Goal: Transaction & Acquisition: Purchase product/service

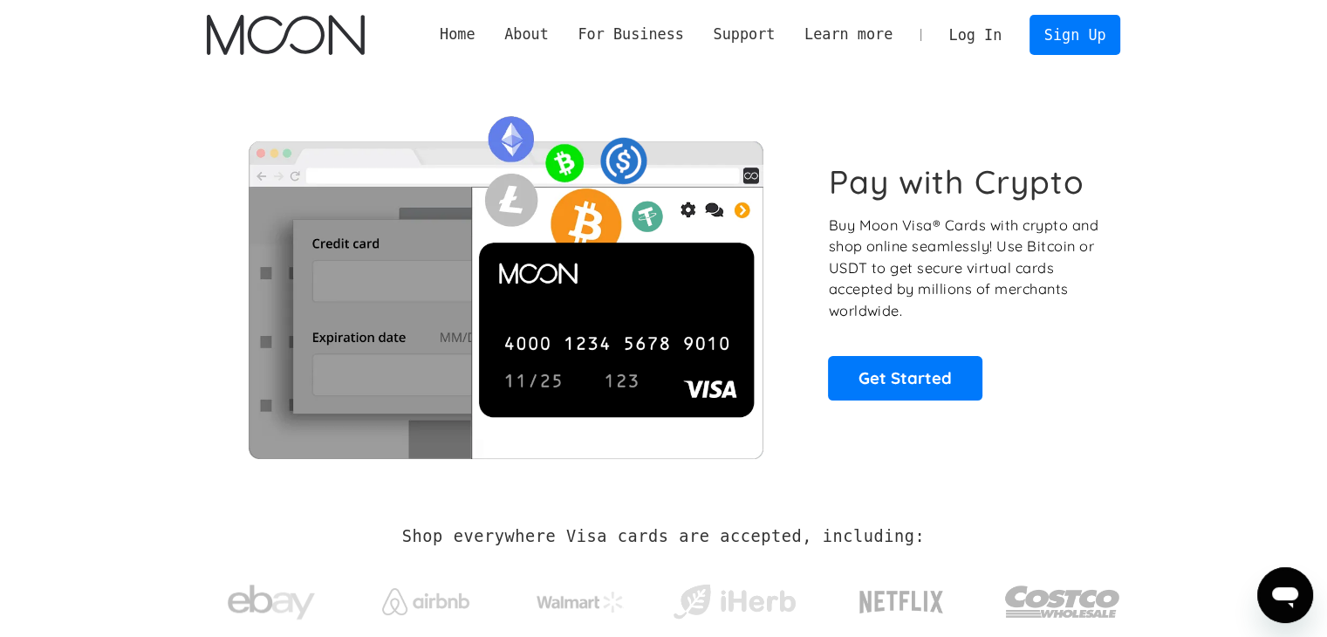
click at [980, 30] on link "Log In" at bounding box center [976, 35] width 82 height 38
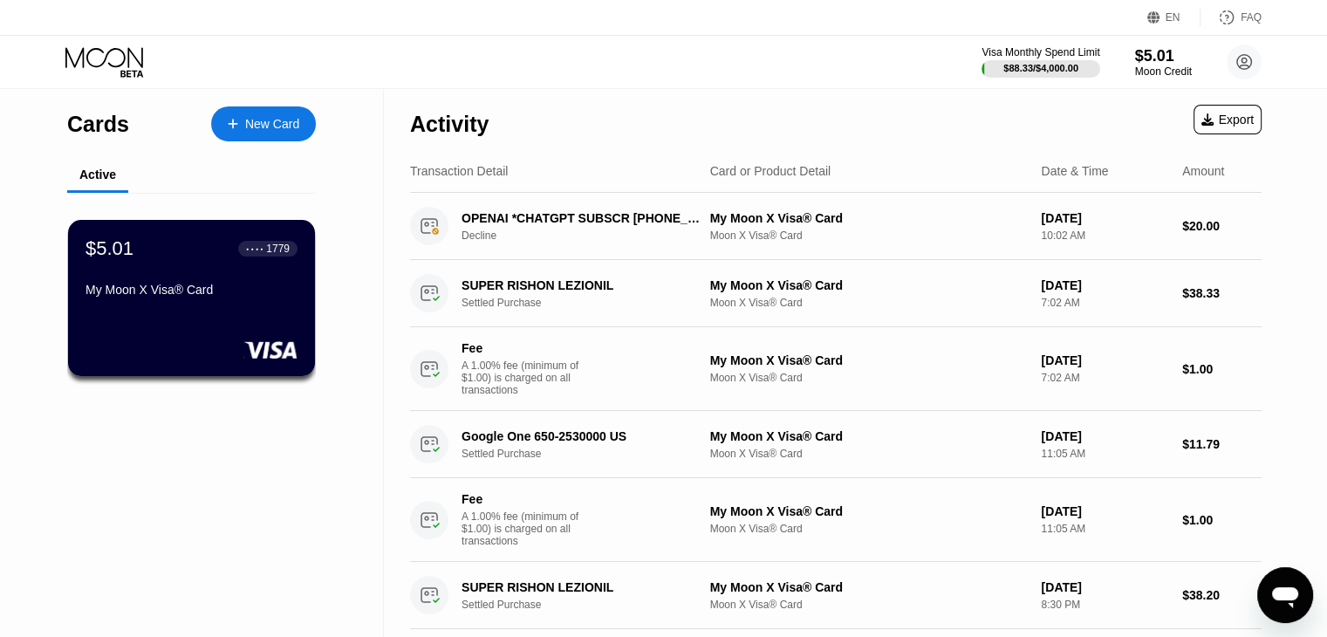
click at [642, 91] on div "Activity Export" at bounding box center [836, 119] width 852 height 61
click at [207, 278] on div "$5.01 ● ● ● ● 1779 My Moon X Visa® Card" at bounding box center [192, 269] width 214 height 67
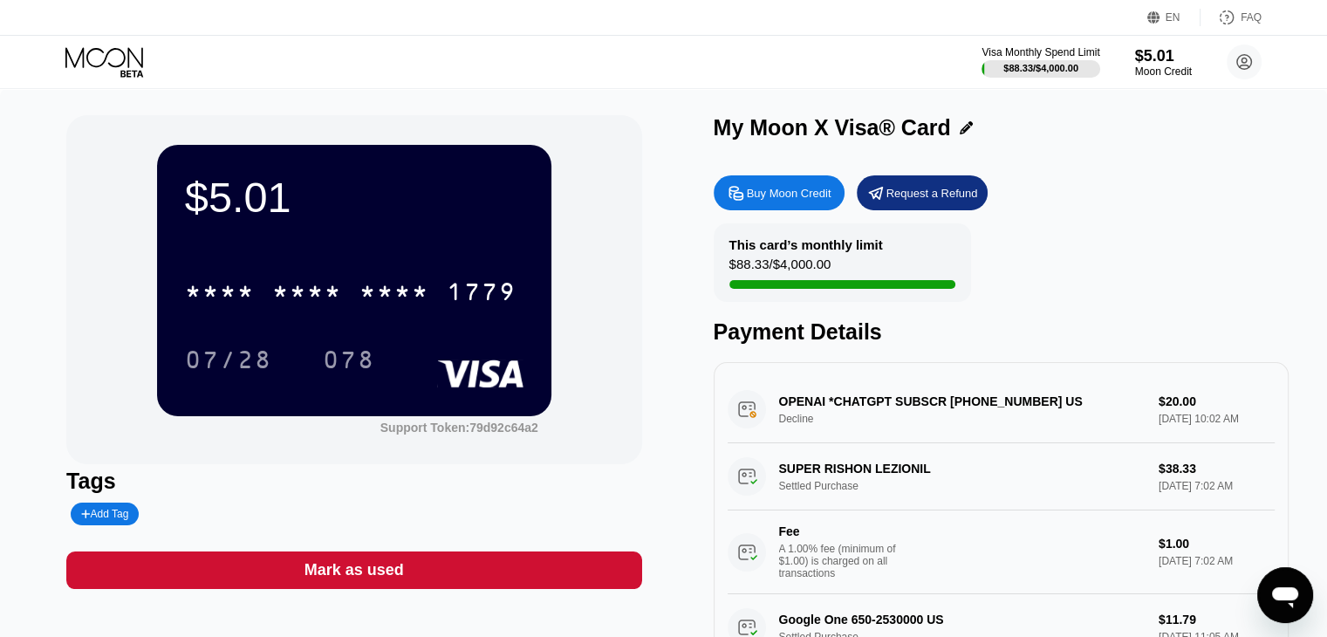
click at [765, 201] on div "Buy Moon Credit" at bounding box center [789, 193] width 85 height 15
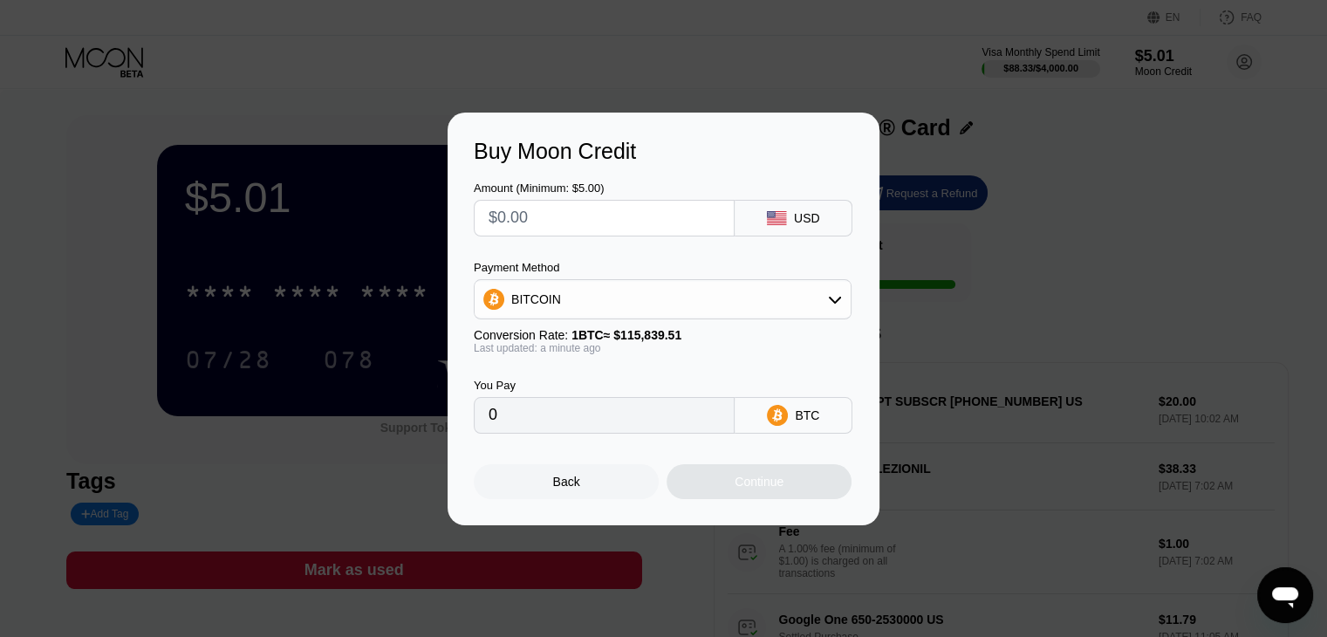
click at [614, 220] on input "text" at bounding box center [604, 218] width 231 height 35
type input "$3"
type input "0.00002590"
type input "$30"
type input "0.00025898"
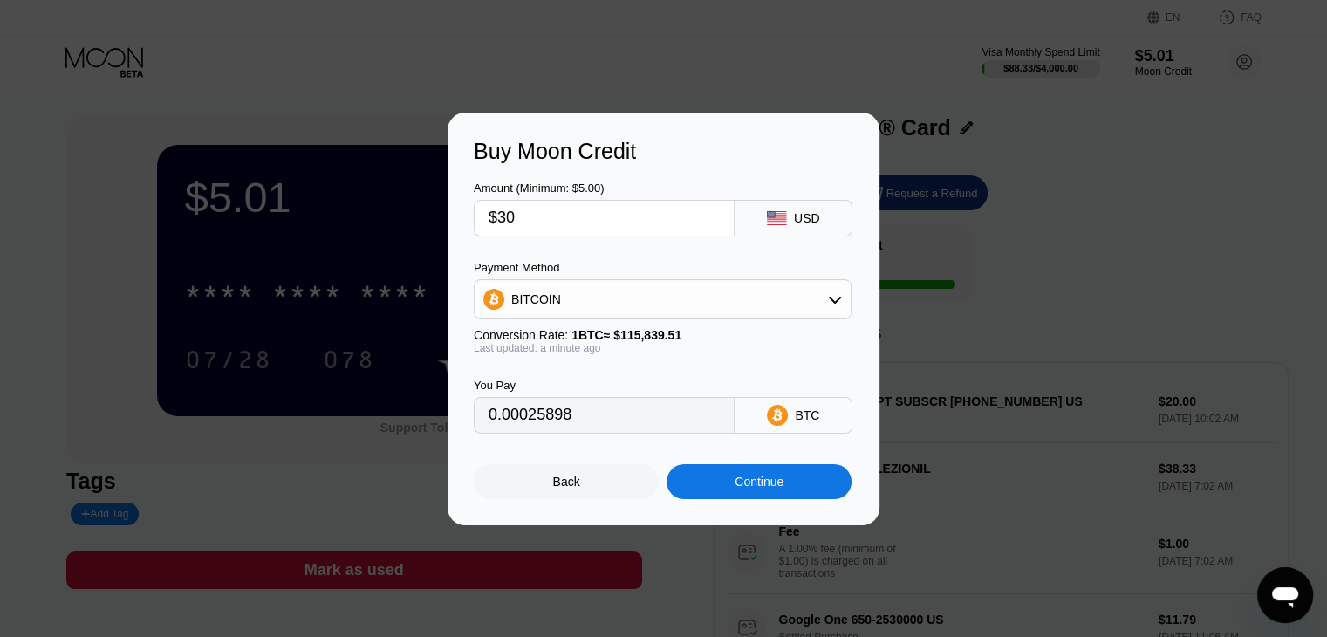
type input "$3"
type input "0"
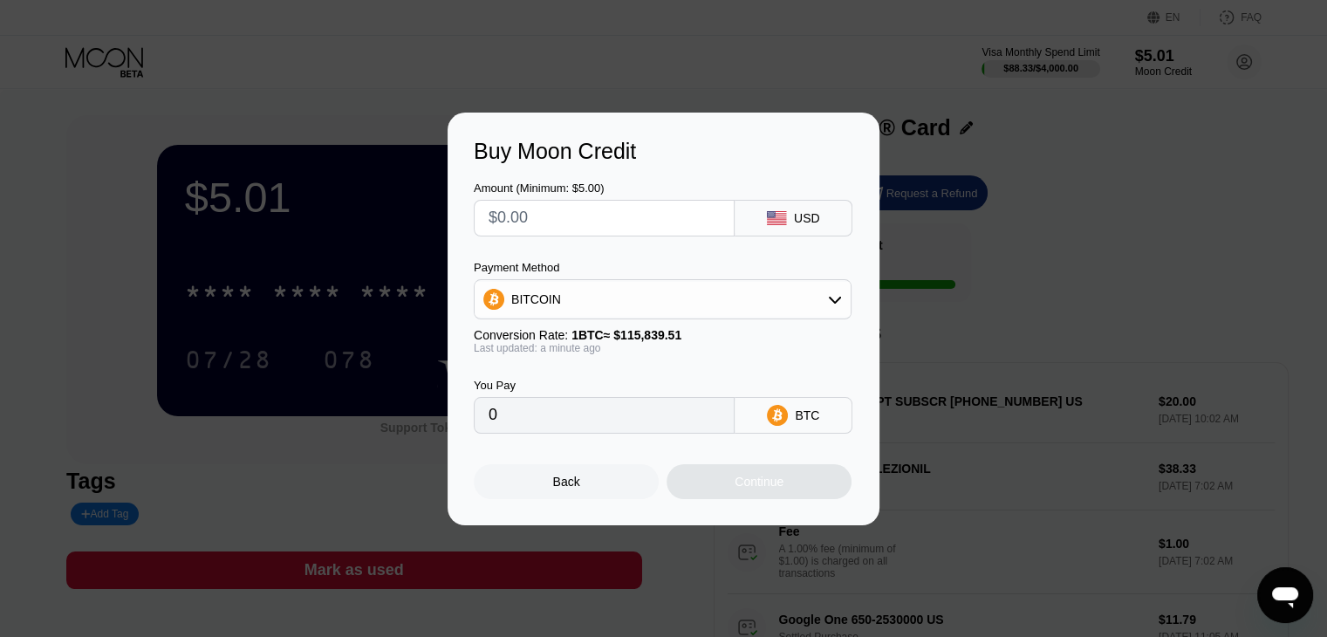
type input "$5"
type input "0.00004317"
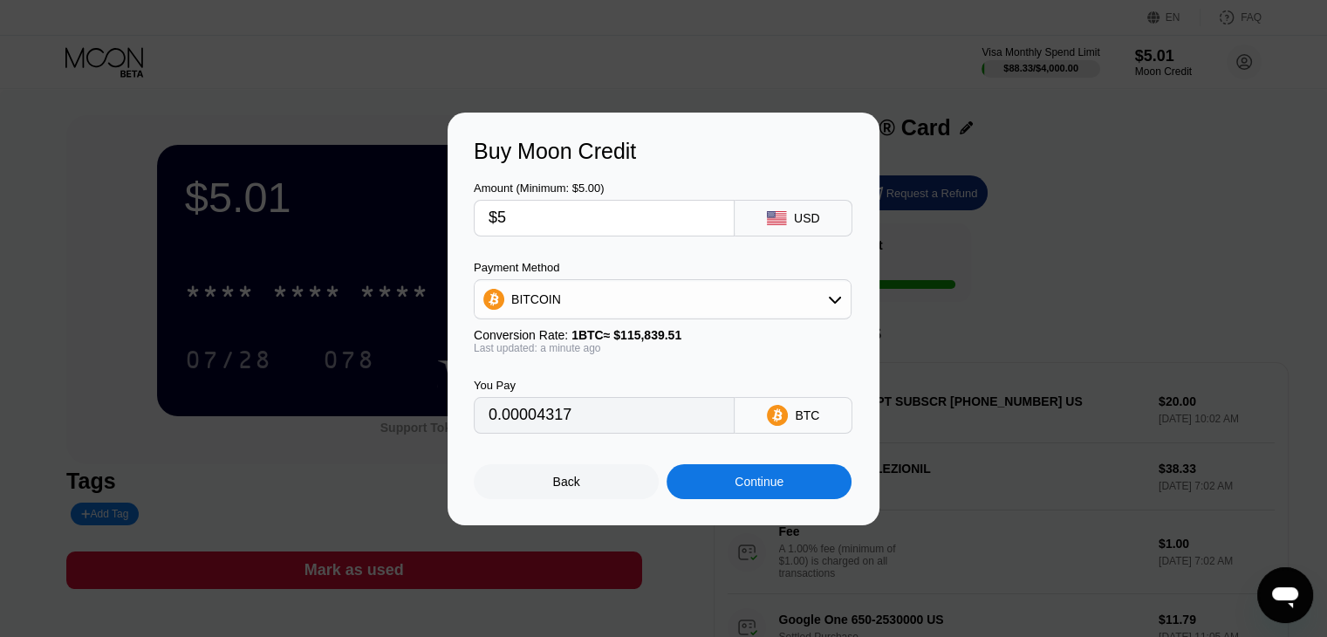
type input "$50"
type input "0.00043164"
type input "$5"
type input "0.00004317"
type input "0"
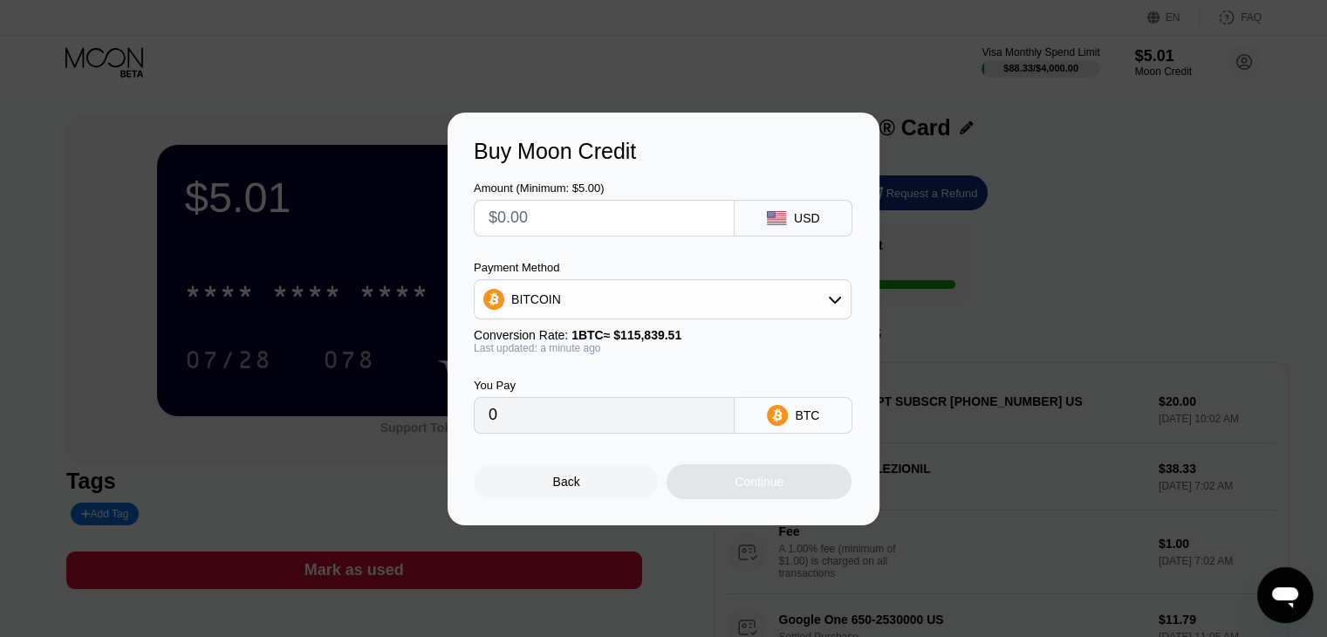
type input "$3"
type input "0.00002590"
type input "$30"
type input "0.00025898"
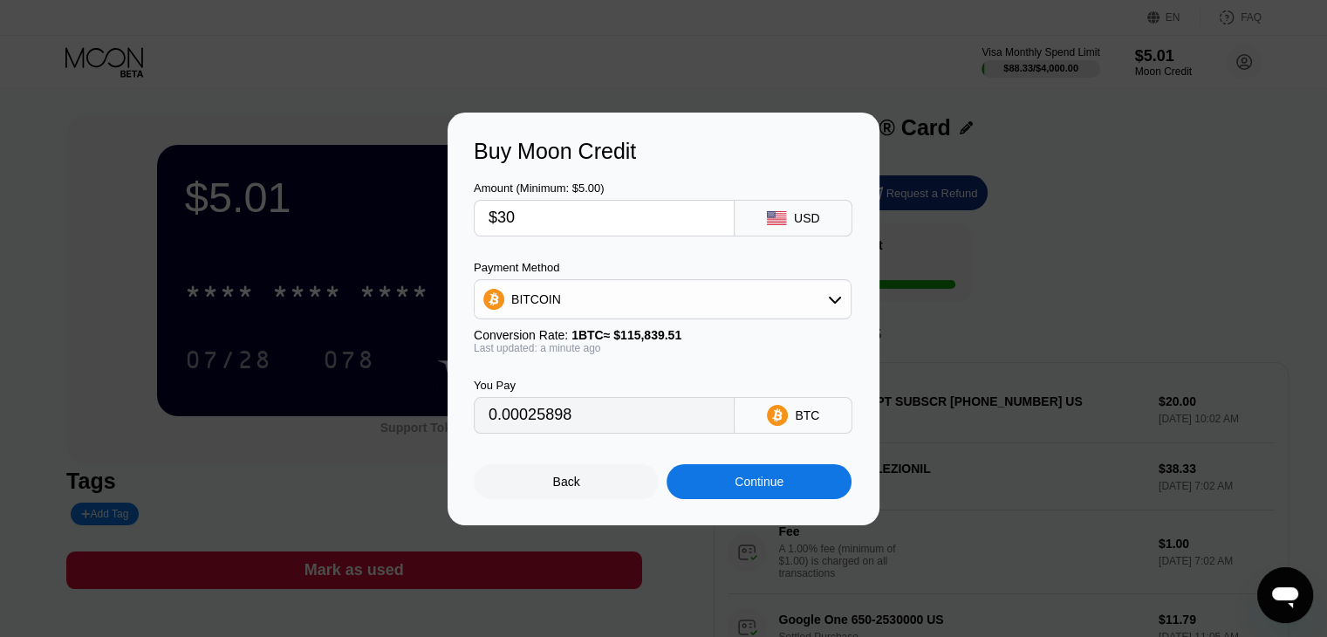
type input "$30"
click at [727, 496] on div "Continue" at bounding box center [759, 481] width 185 height 35
click at [727, 496] on div at bounding box center [670, 318] width 1340 height 637
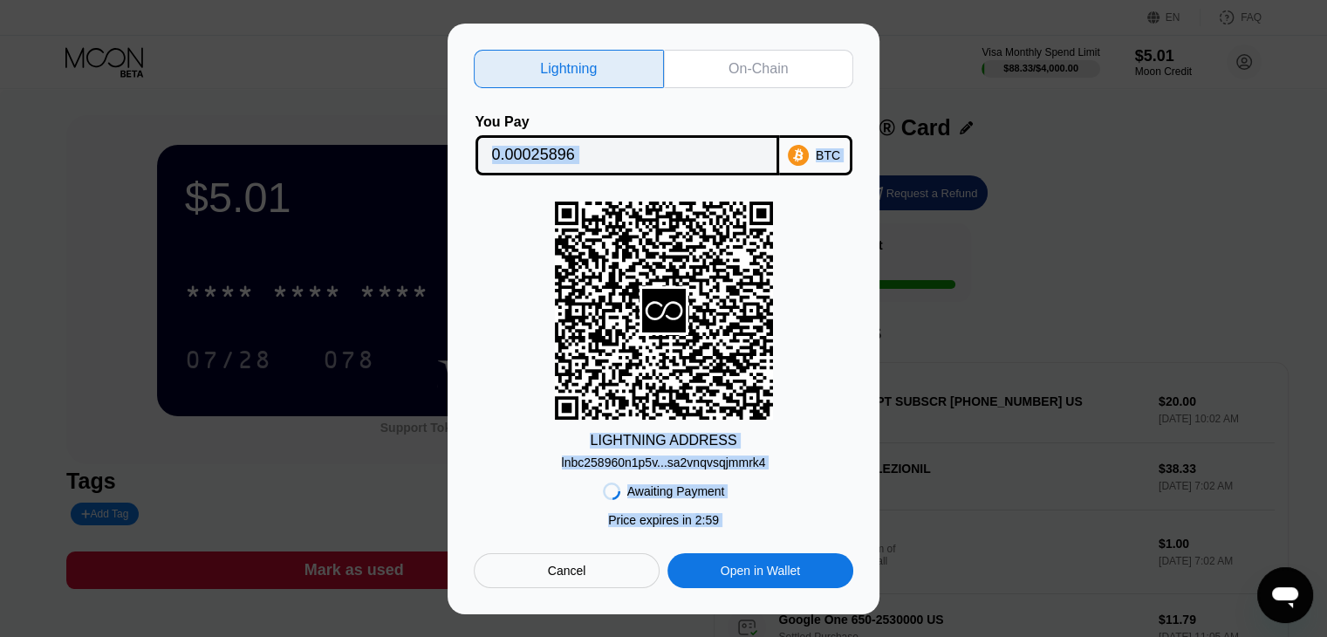
click at [810, 469] on div "LIGHTNING ADDRESS lnbc258960n1p5v...sa2vnqvsqjmmrk4" at bounding box center [664, 336] width 380 height 268
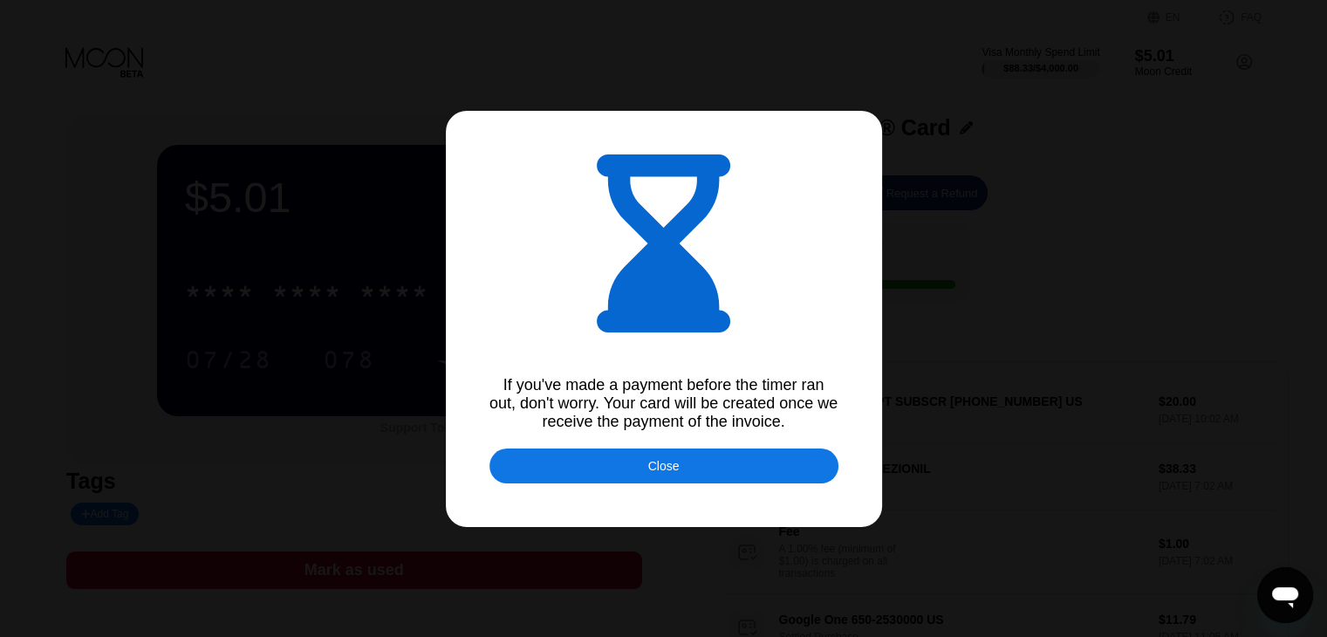
type input "0.00025891"
click at [674, 473] on div "Close" at bounding box center [663, 466] width 31 height 14
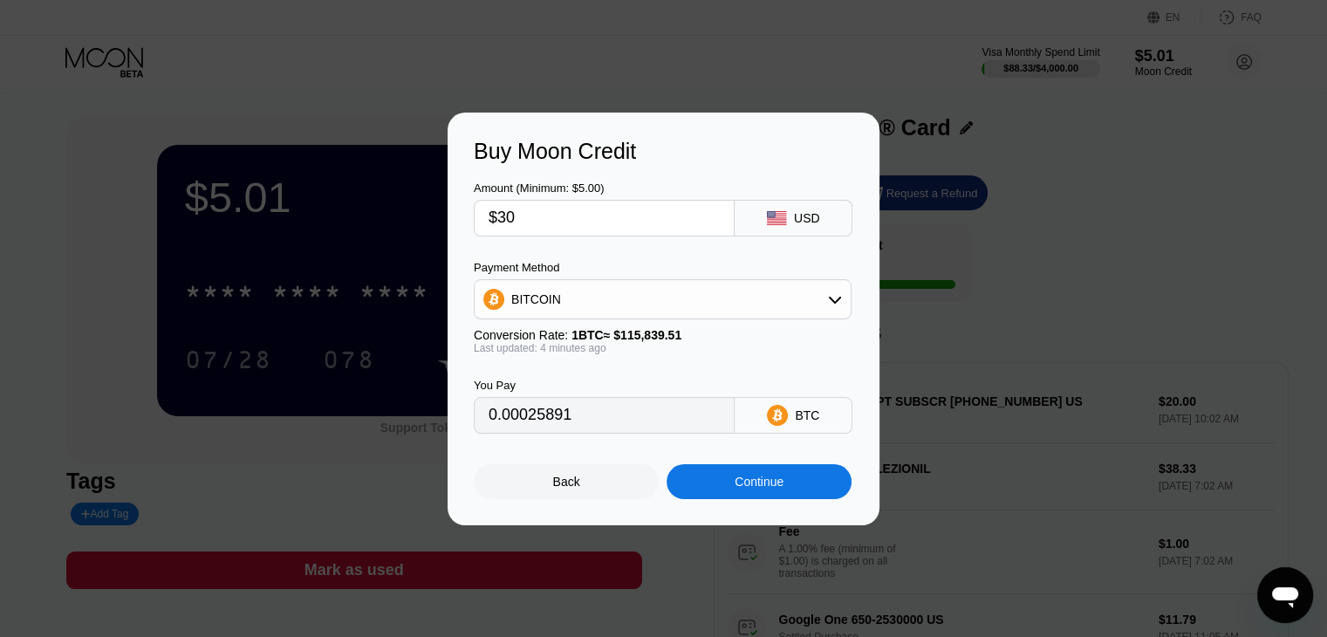
click at [684, 455] on div "Back Continue" at bounding box center [664, 466] width 380 height 65
click at [756, 496] on div "Continue" at bounding box center [759, 481] width 185 height 35
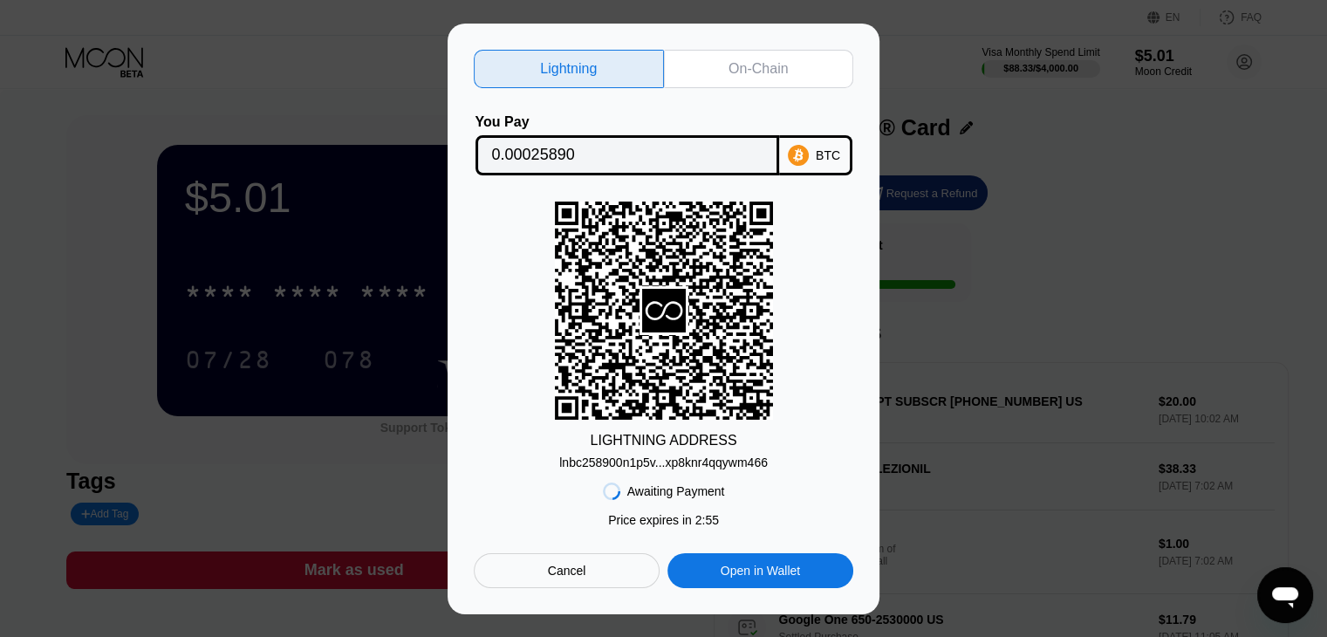
click at [790, 71] on div "On-Chain" at bounding box center [759, 69] width 190 height 38
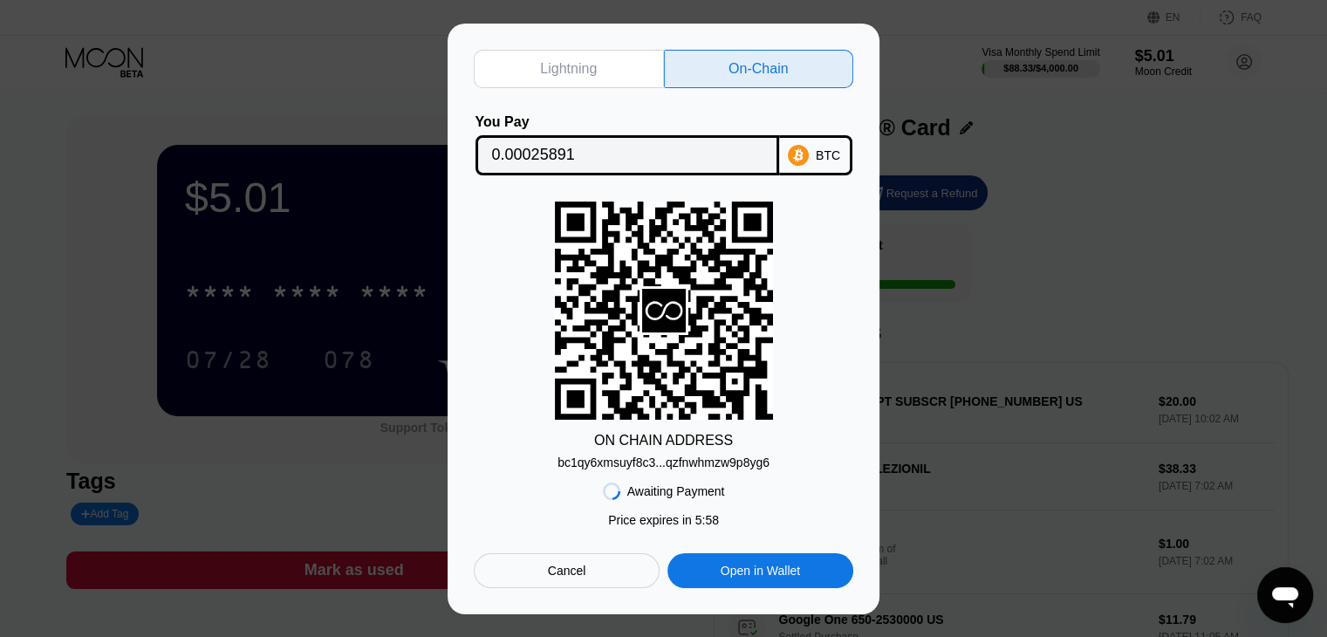
click at [729, 460] on div "bc1qy6xmsuyf8c3...qzfnwhmzw9p8yg6" at bounding box center [664, 462] width 212 height 14
click at [827, 161] on div "BTC" at bounding box center [815, 155] width 73 height 40
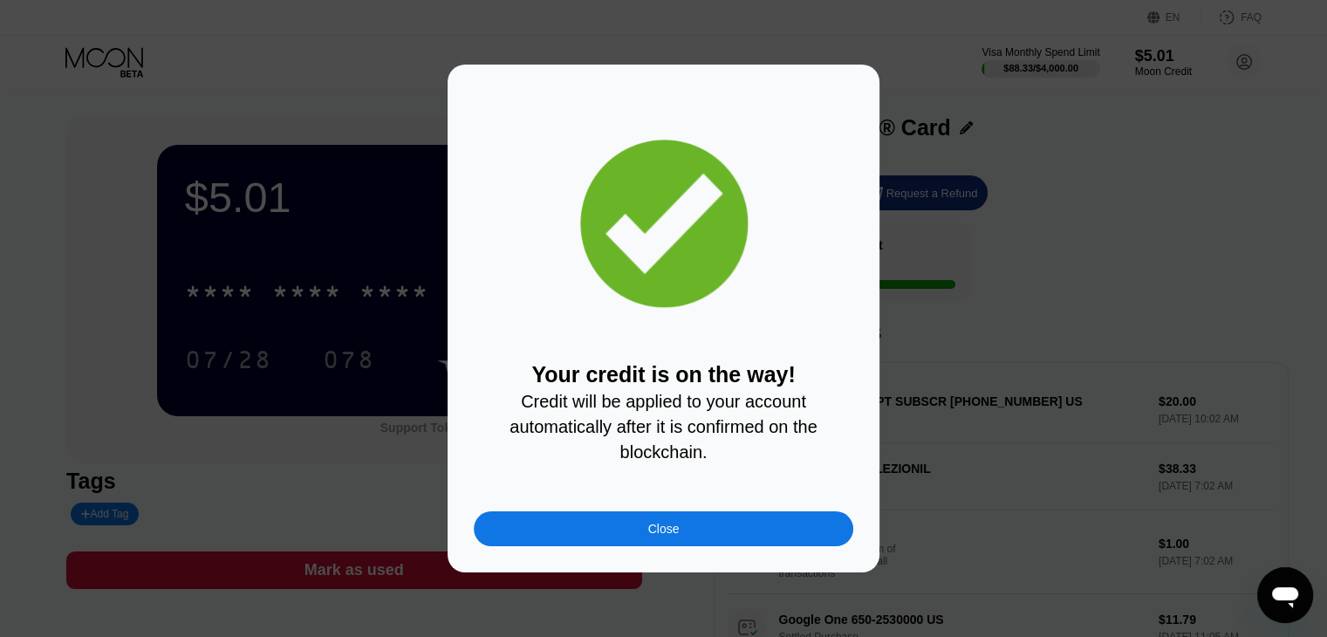
click at [726, 539] on div "Close" at bounding box center [664, 528] width 380 height 35
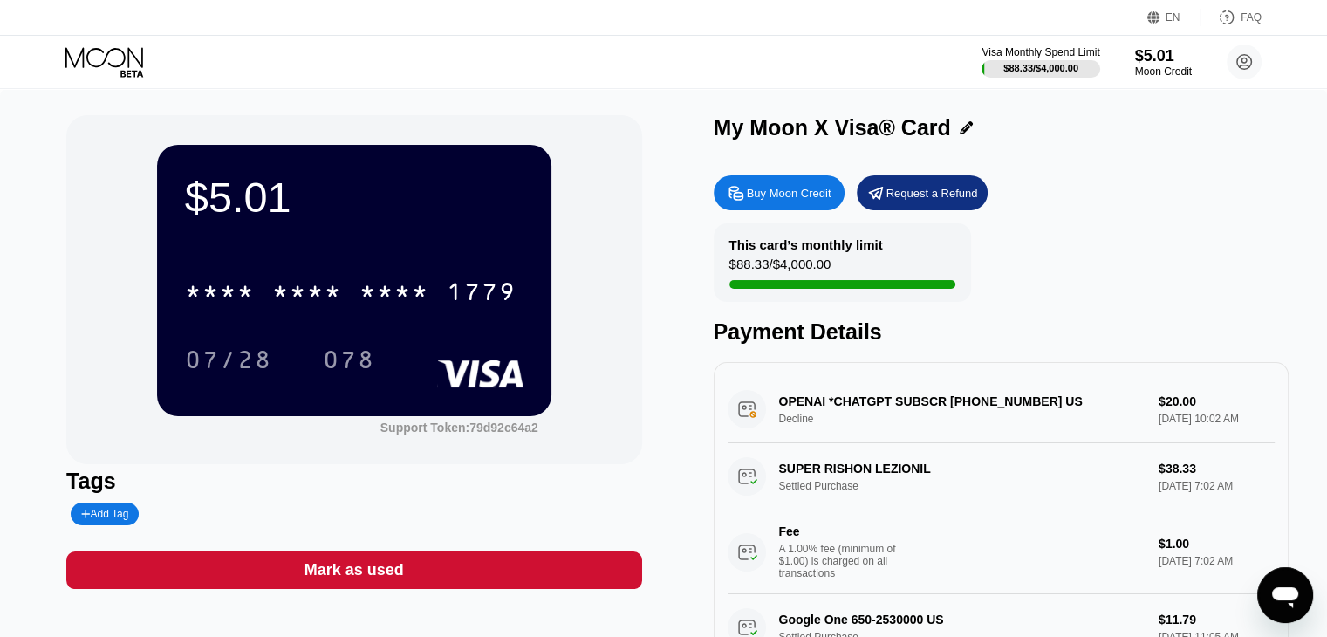
click at [1243, 222] on div "Buy Moon Credit Request a Refund This card’s monthly limit $88.33 / $4,000.00 P…" at bounding box center [1001, 417] width 575 height 501
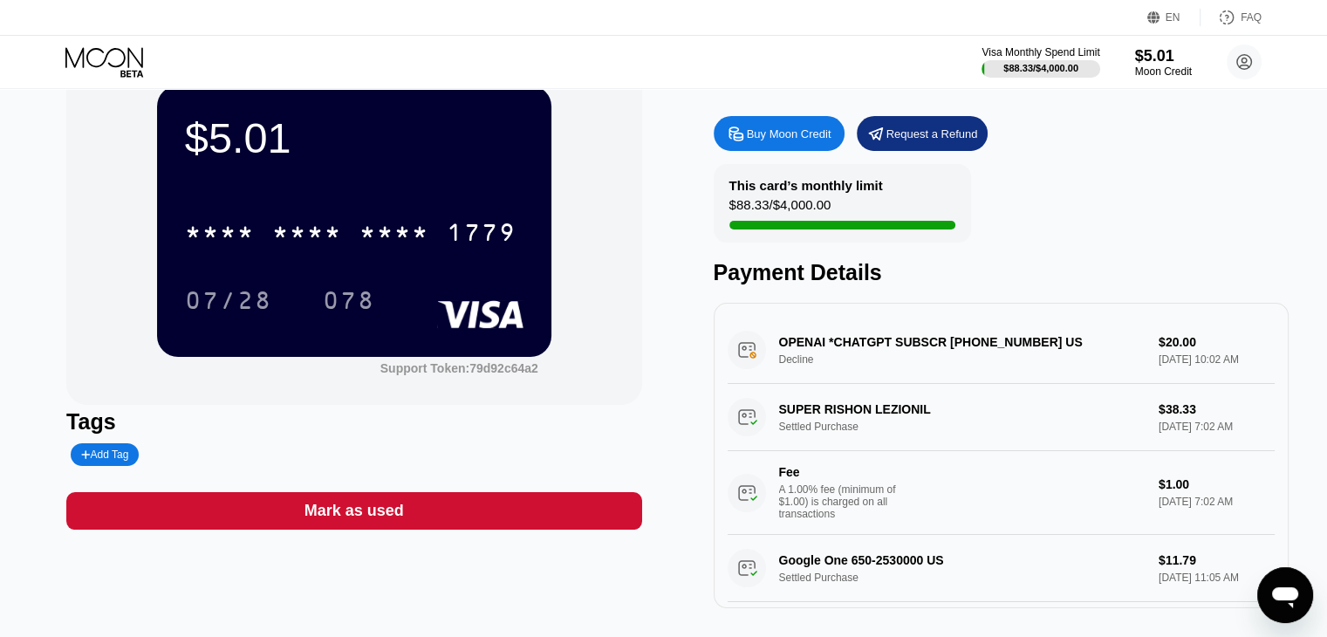
scroll to position [87, 0]
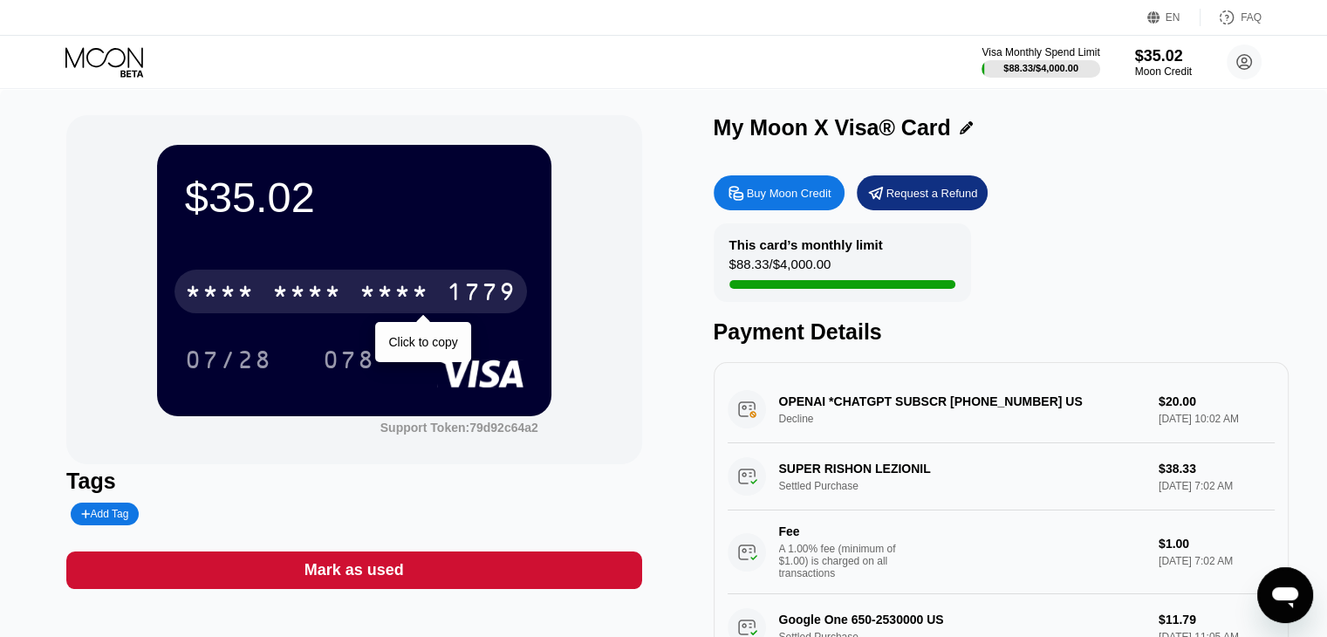
click at [483, 302] on div "1779" at bounding box center [482, 294] width 70 height 28
